Goal: Transaction & Acquisition: Obtain resource

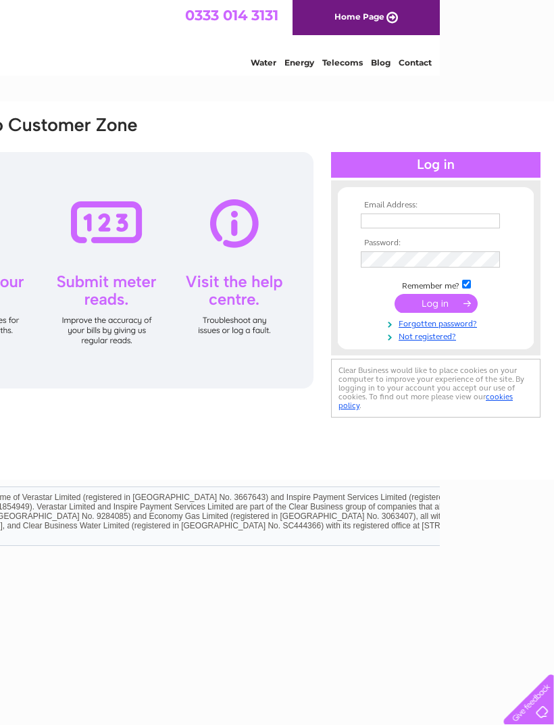
scroll to position [0, 115]
click at [216, 219] on input "text" at bounding box center [429, 220] width 139 height 15
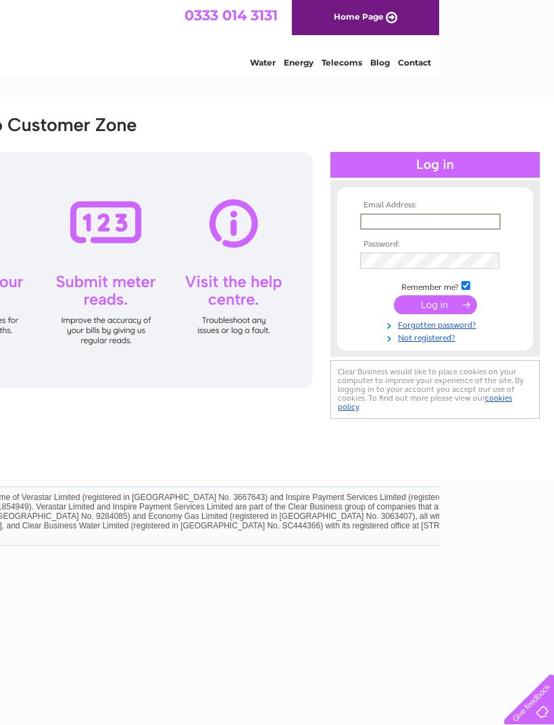
type input "flowdens@btinternet.com"
click at [216, 305] on input "submit" at bounding box center [435, 304] width 83 height 19
click at [216, 305] on input "submit" at bounding box center [435, 303] width 83 height 19
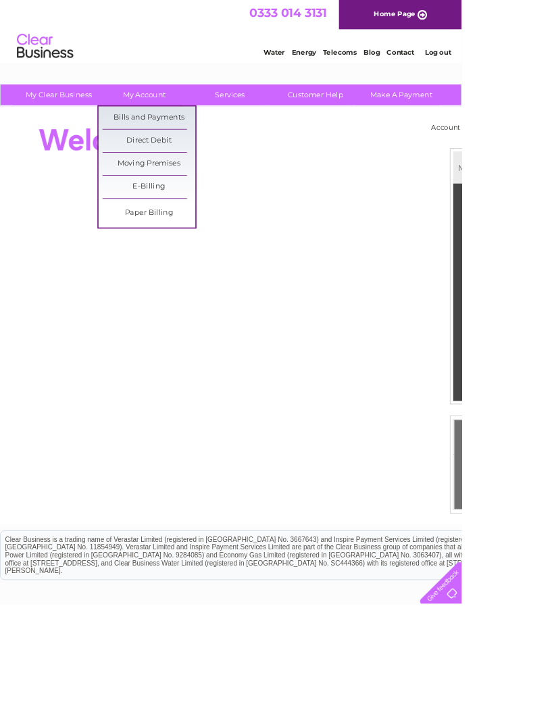
click at [218, 132] on link "Bills and Payments" at bounding box center [178, 141] width 111 height 27
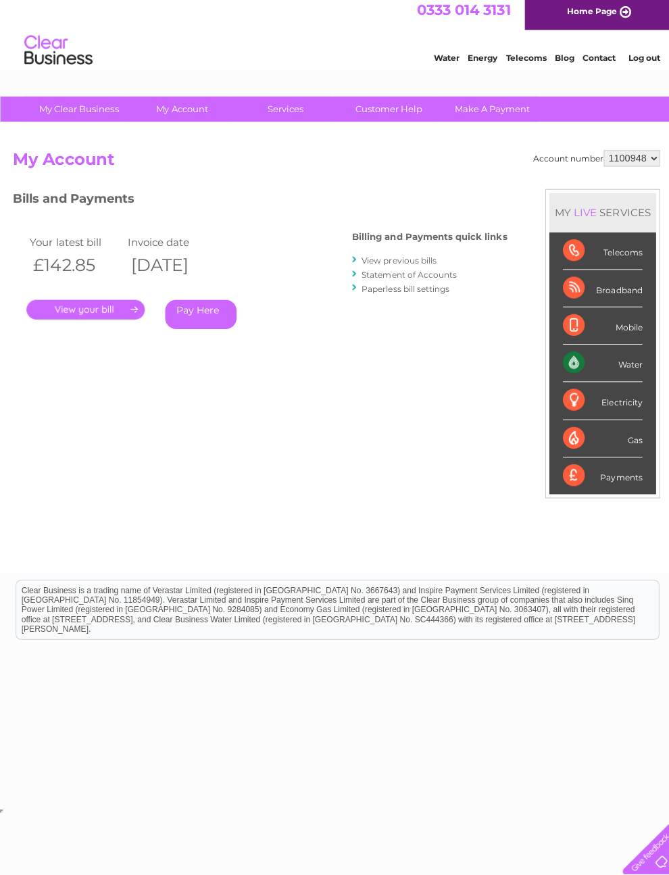
click at [137, 311] on link "." at bounding box center [85, 313] width 118 height 20
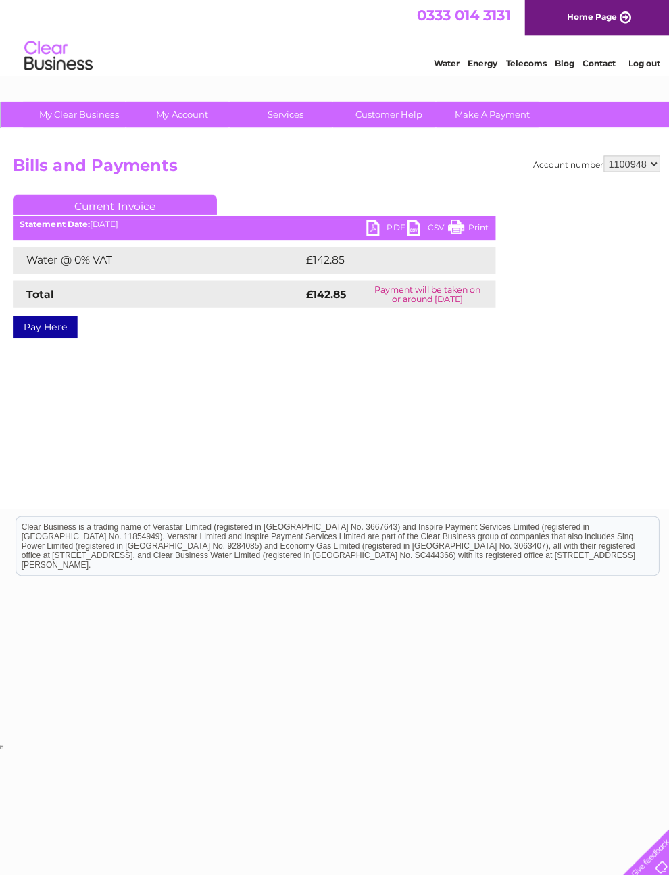
click at [377, 227] on link "PDF" at bounding box center [384, 228] width 41 height 20
click at [418, 233] on link "CSV" at bounding box center [425, 228] width 41 height 20
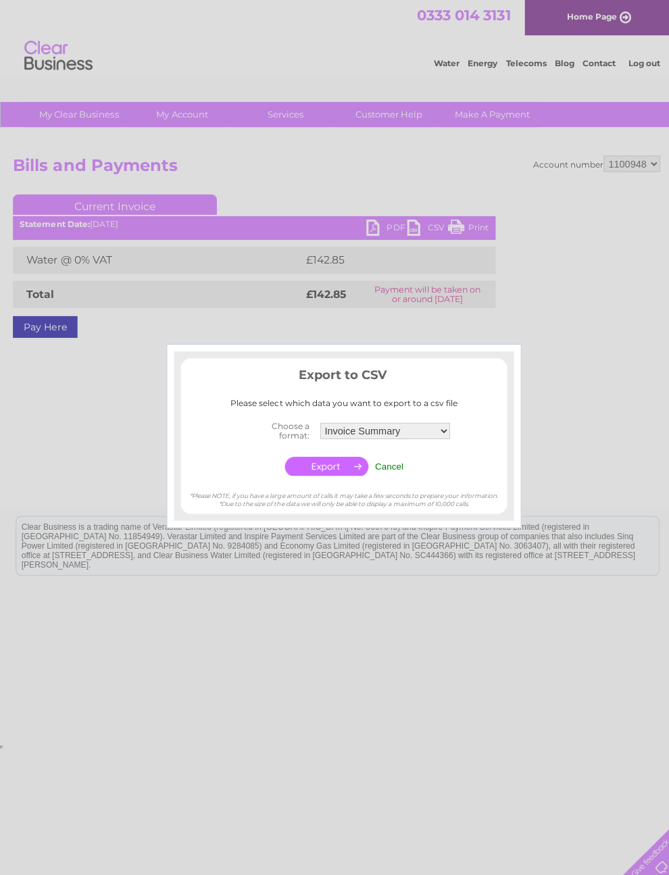
click at [509, 283] on div at bounding box center [334, 437] width 669 height 875
click at [371, 224] on div at bounding box center [334, 437] width 669 height 875
click at [372, 230] on div at bounding box center [334, 437] width 669 height 875
click at [604, 441] on div at bounding box center [334, 437] width 669 height 875
click at [451, 423] on td "Invoice Summary Service Charge Summary" at bounding box center [383, 428] width 136 height 27
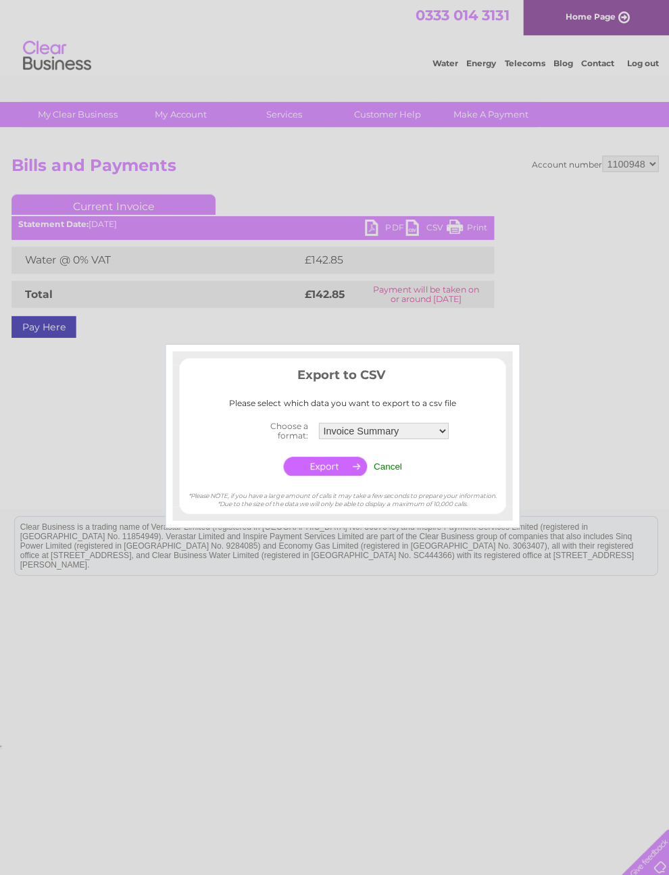
click at [447, 436] on select "Invoice Summary Service Charge Summary" at bounding box center [382, 428] width 129 height 16
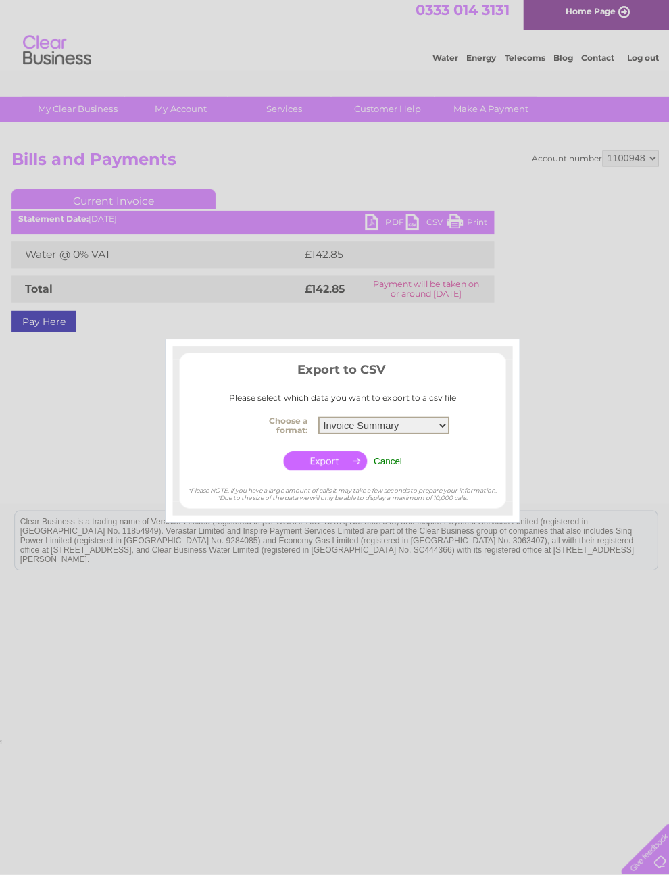
click at [395, 460] on input "Cancel" at bounding box center [387, 464] width 28 height 10
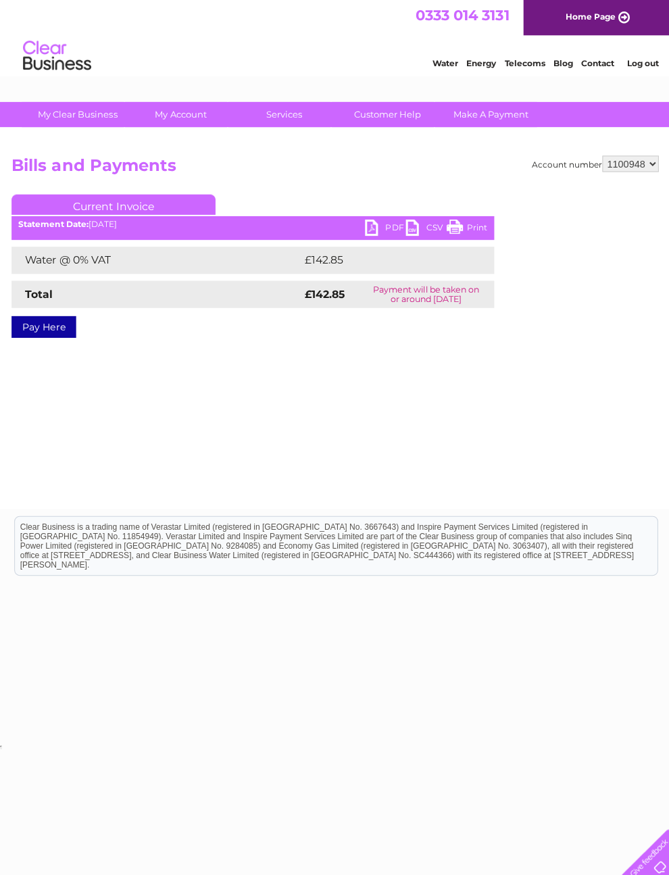
click at [415, 229] on link "CSV" at bounding box center [425, 228] width 41 height 20
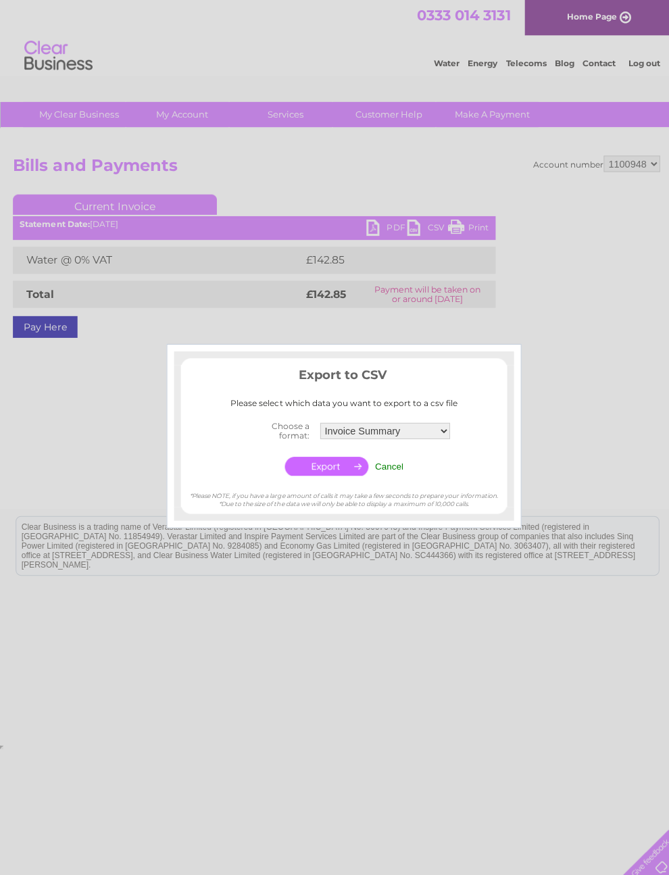
click at [382, 234] on div at bounding box center [334, 437] width 669 height 875
click at [383, 235] on div at bounding box center [334, 437] width 669 height 875
click at [397, 463] on input "Cancel" at bounding box center [387, 464] width 28 height 10
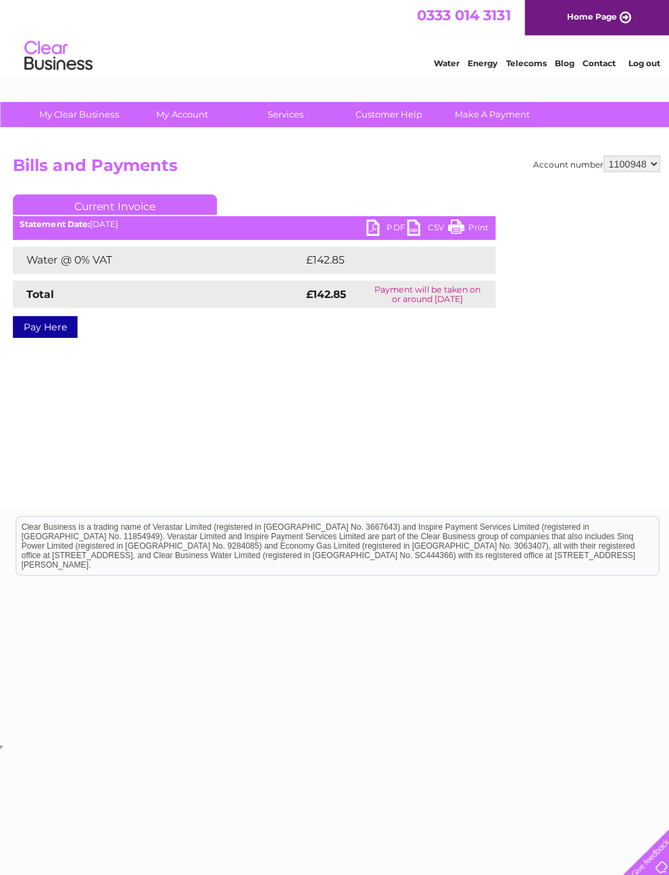
click at [376, 234] on link "PDF" at bounding box center [384, 228] width 41 height 20
click at [376, 233] on link "PDF" at bounding box center [384, 228] width 41 height 20
click at [386, 222] on link "PDF" at bounding box center [384, 228] width 41 height 20
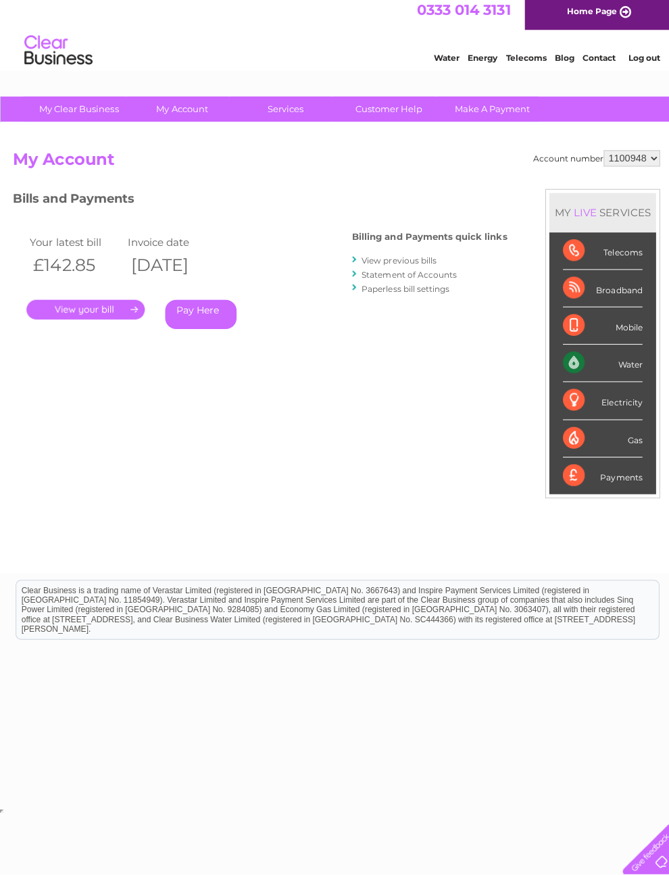
click at [430, 250] on div "Billing and Payments quick links View previous bills Statement of Accounts Pape…" at bounding box center [427, 268] width 154 height 89
click at [415, 266] on link "View previous bills" at bounding box center [396, 264] width 74 height 10
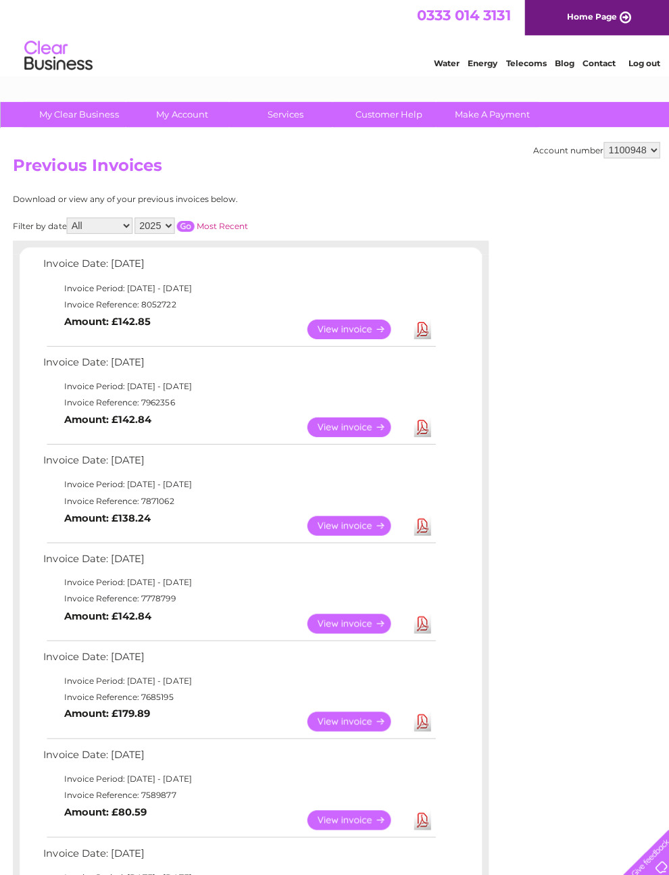
click at [375, 532] on link "View" at bounding box center [354, 523] width 99 height 20
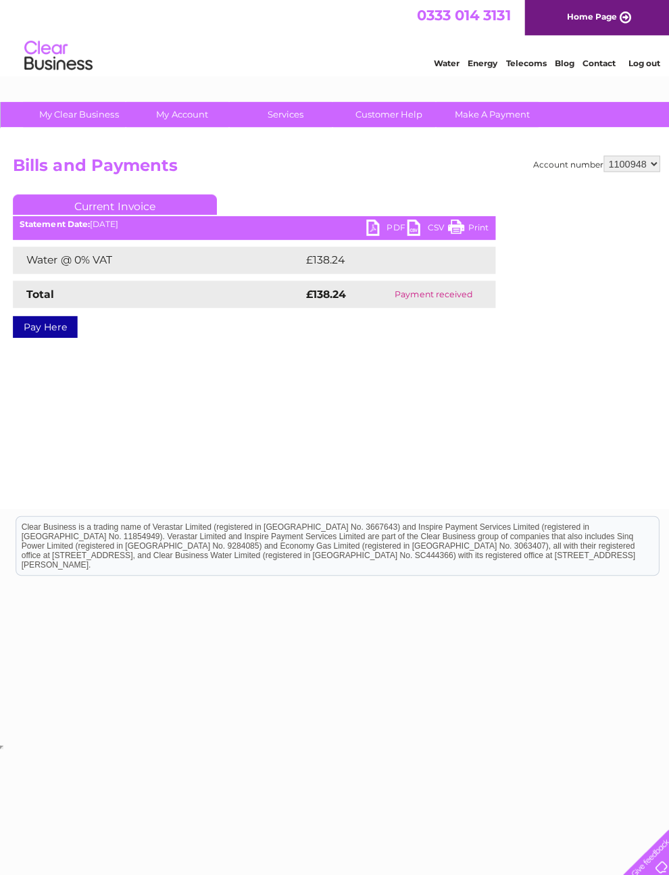
click at [382, 228] on link "PDF" at bounding box center [384, 228] width 41 height 20
click at [369, 220] on link "PDF" at bounding box center [384, 228] width 41 height 20
click at [381, 228] on link "PDF" at bounding box center [384, 228] width 41 height 20
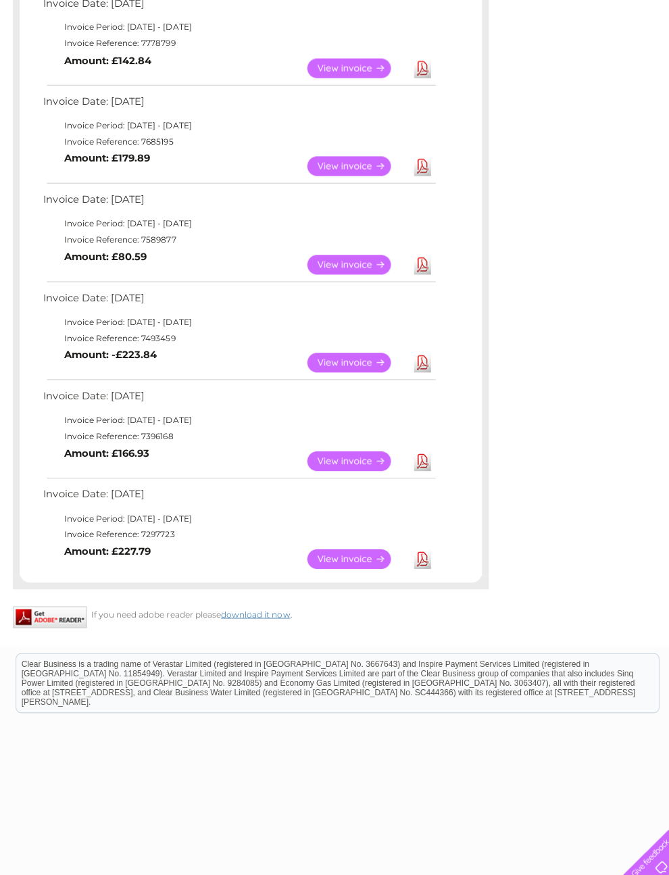
scroll to position [552, 0]
click at [357, 370] on link "View" at bounding box center [354, 361] width 99 height 20
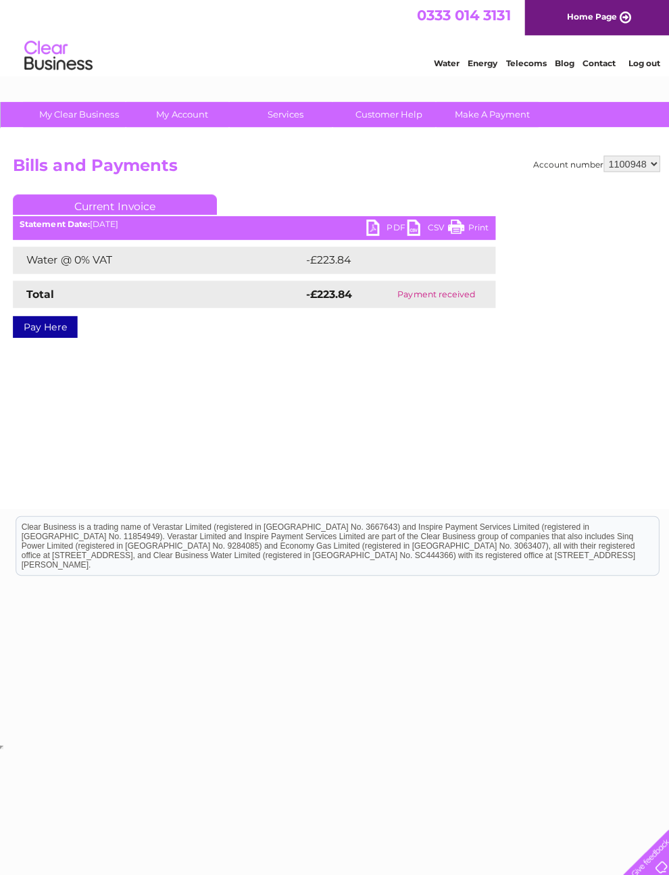
click at [378, 233] on link "PDF" at bounding box center [384, 228] width 41 height 20
